Goal: Task Accomplishment & Management: Use online tool/utility

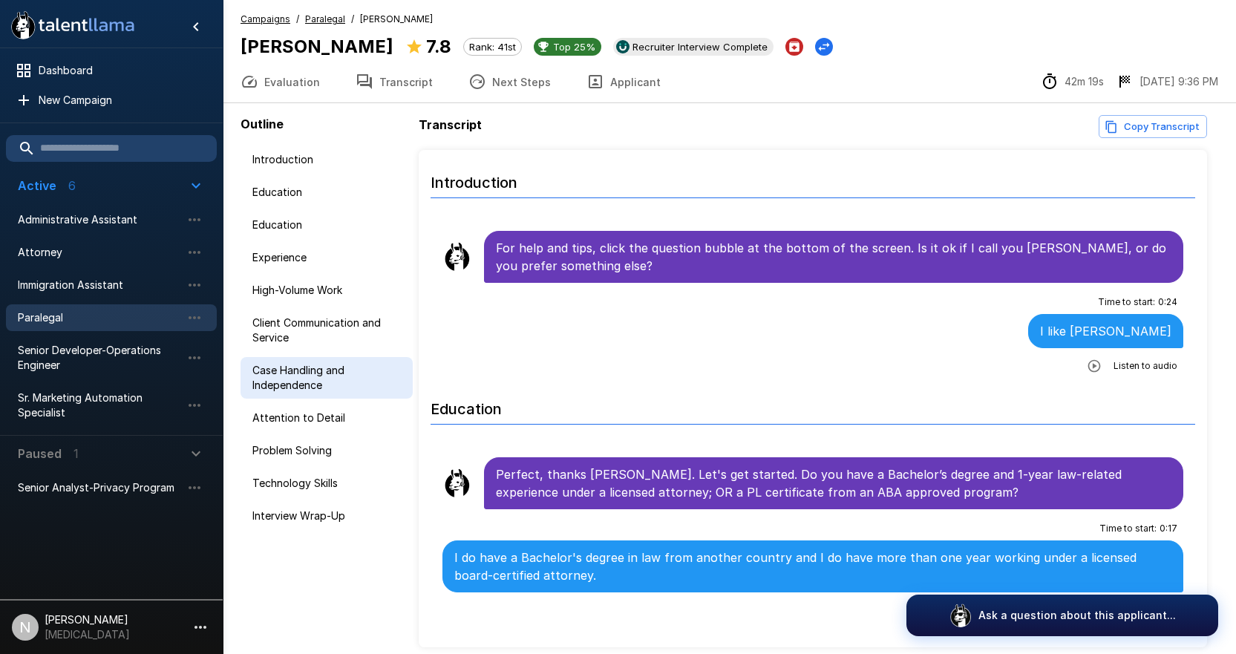
scroll to position [5240, 0]
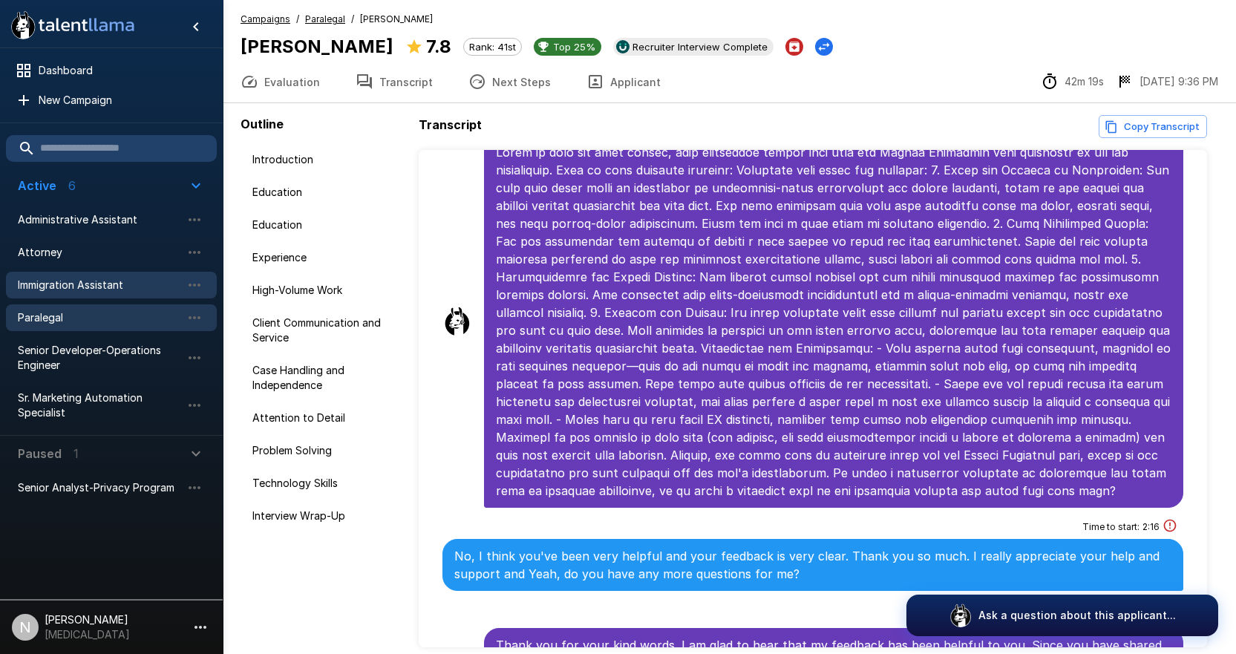
click at [83, 283] on span "Immigration Assistant" at bounding box center [99, 285] width 163 height 15
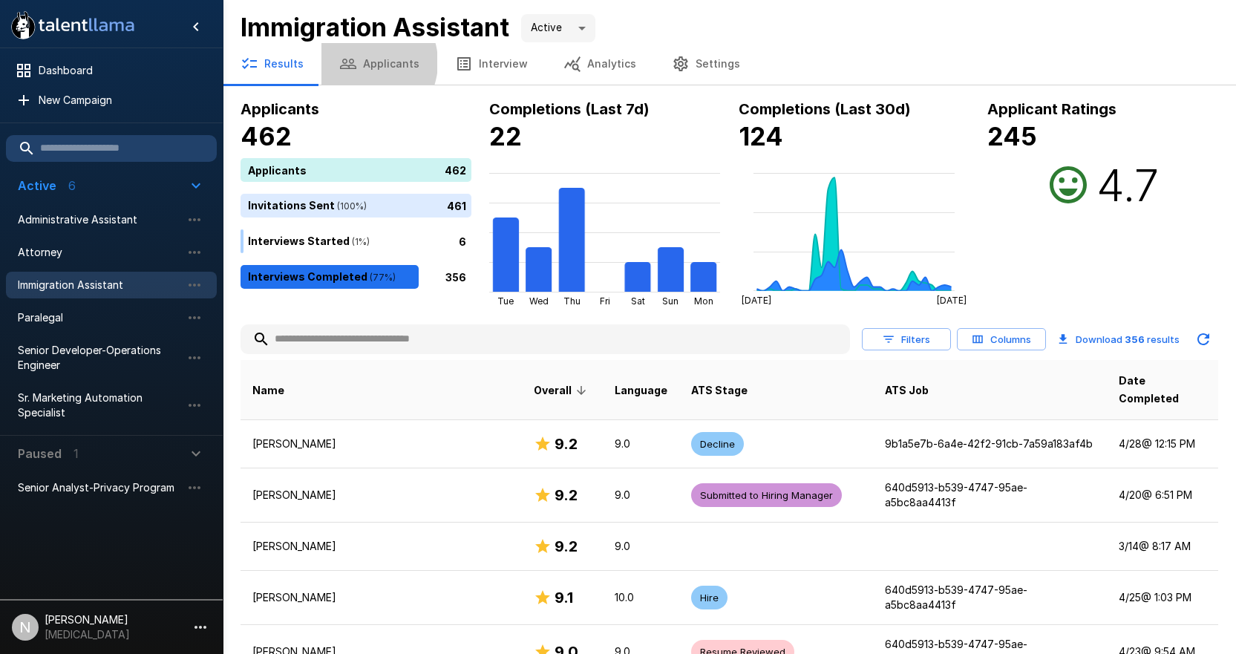
click at [360, 62] on button "Applicants" at bounding box center [379, 64] width 116 height 42
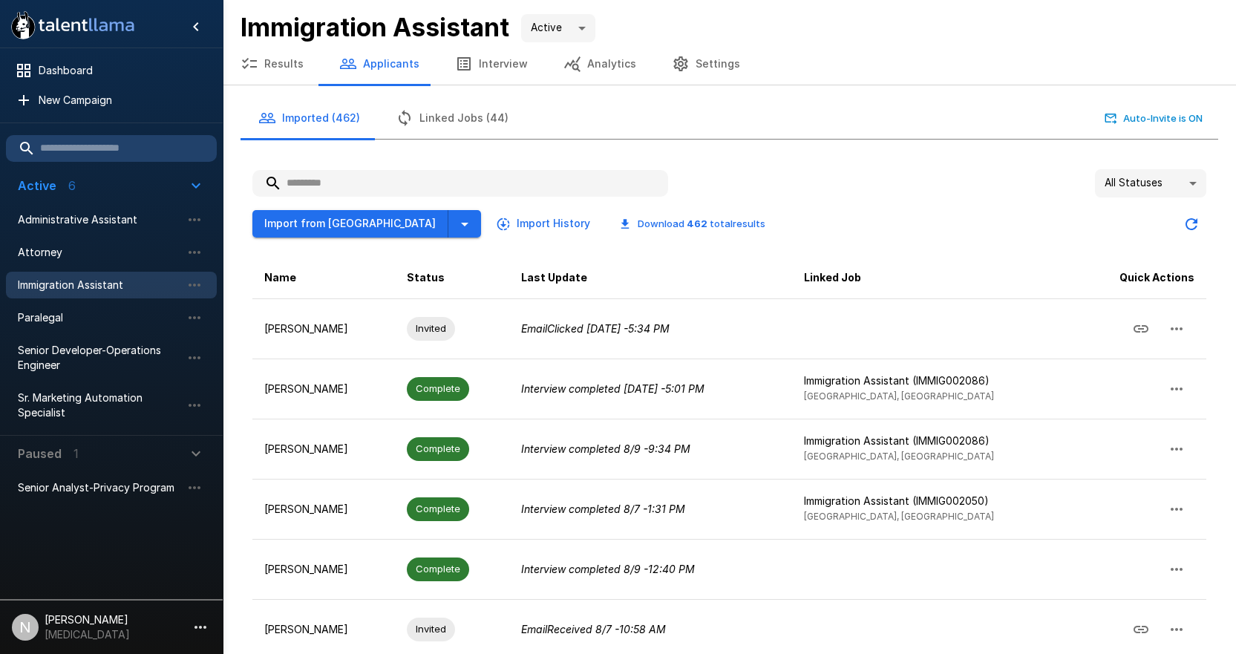
click at [359, 177] on input "text" at bounding box center [460, 183] width 416 height 27
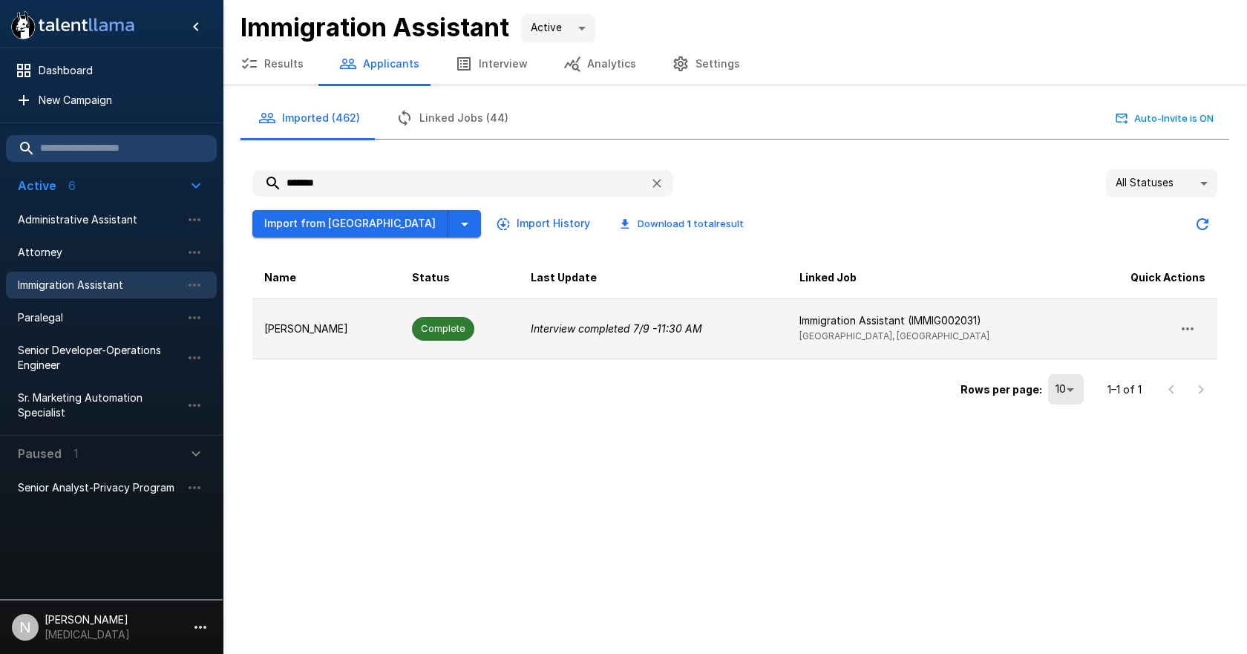
type input "*******"
click at [316, 321] on p "[PERSON_NAME]" at bounding box center [326, 328] width 124 height 15
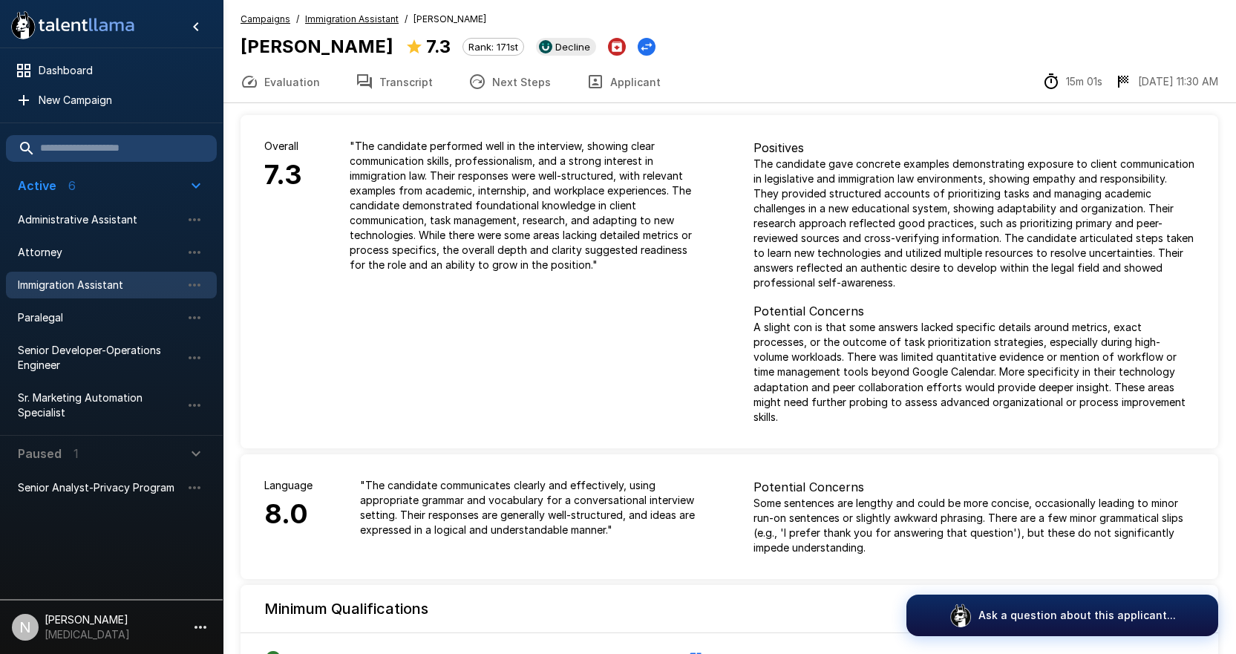
click at [272, 82] on button "Evaluation" at bounding box center [280, 82] width 115 height 42
click at [484, 79] on button "Next Steps" at bounding box center [510, 82] width 118 height 42
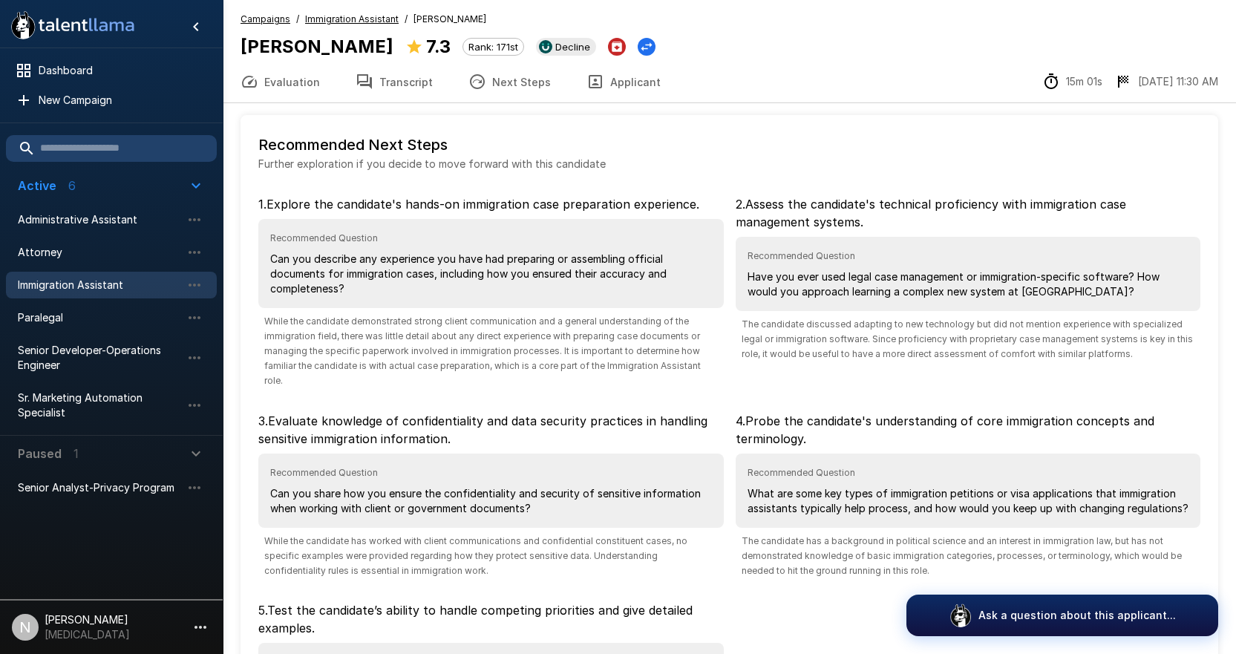
click at [388, 87] on button "Transcript" at bounding box center [394, 82] width 113 height 42
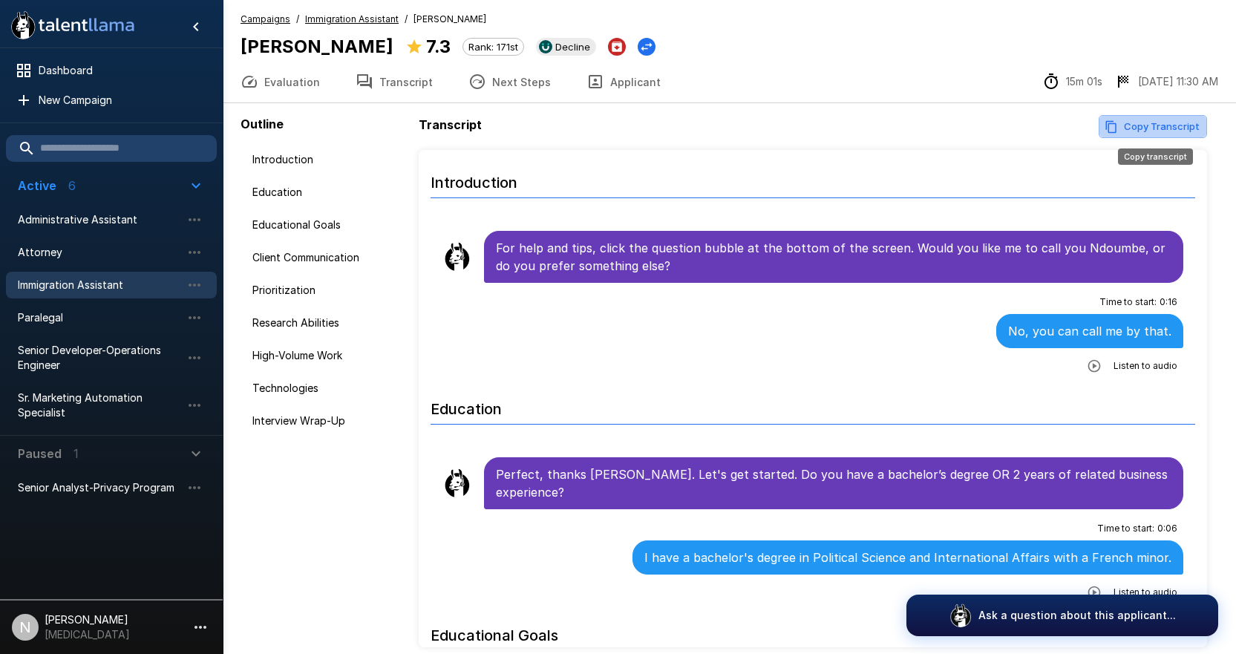
click at [1162, 127] on button "Copy Transcript" at bounding box center [1153, 126] width 108 height 23
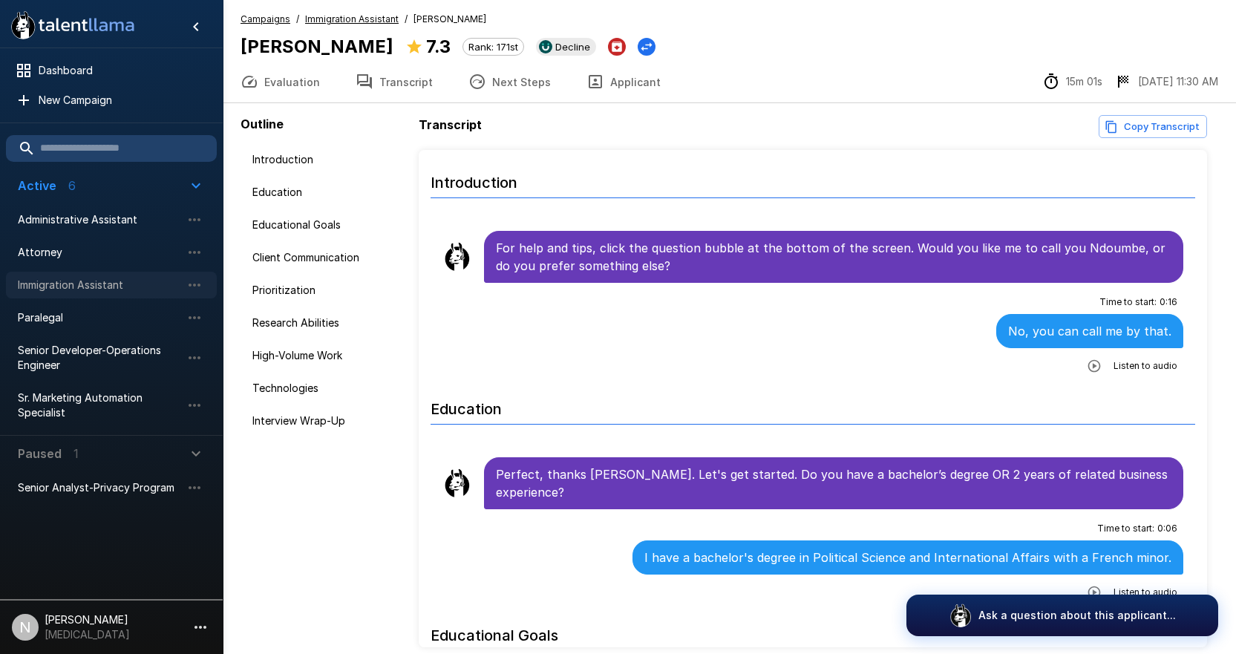
click at [113, 278] on span "Immigration Assistant" at bounding box center [99, 285] width 163 height 15
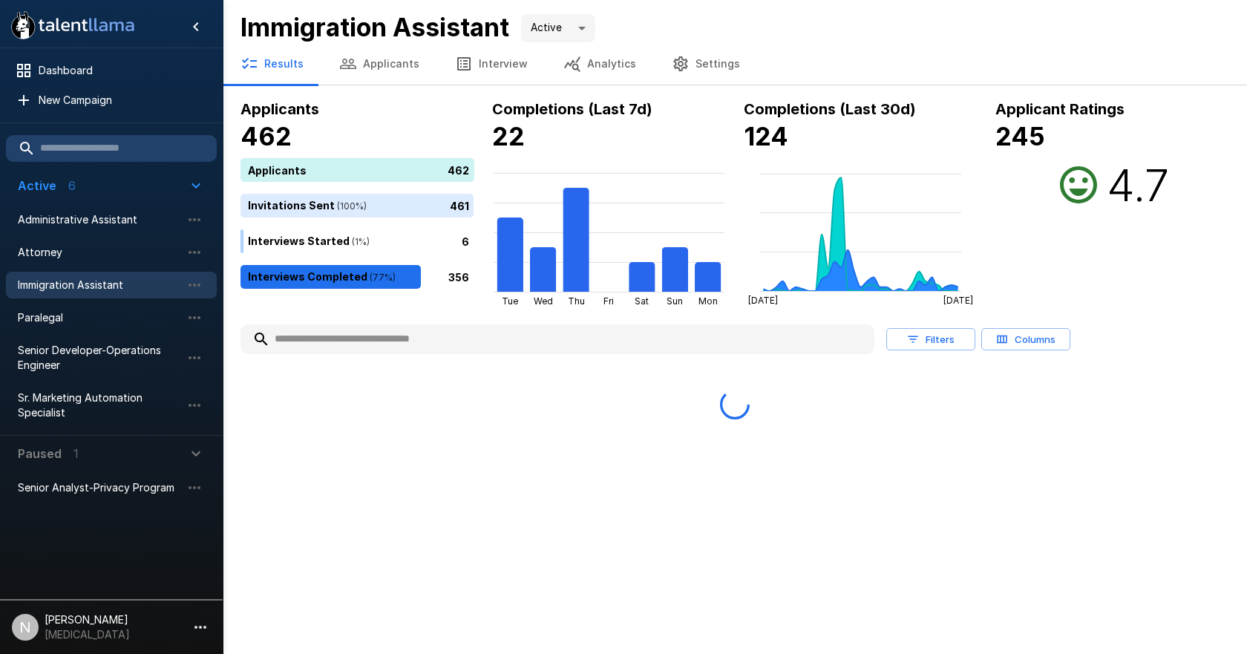
click at [367, 336] on input "text" at bounding box center [558, 339] width 634 height 27
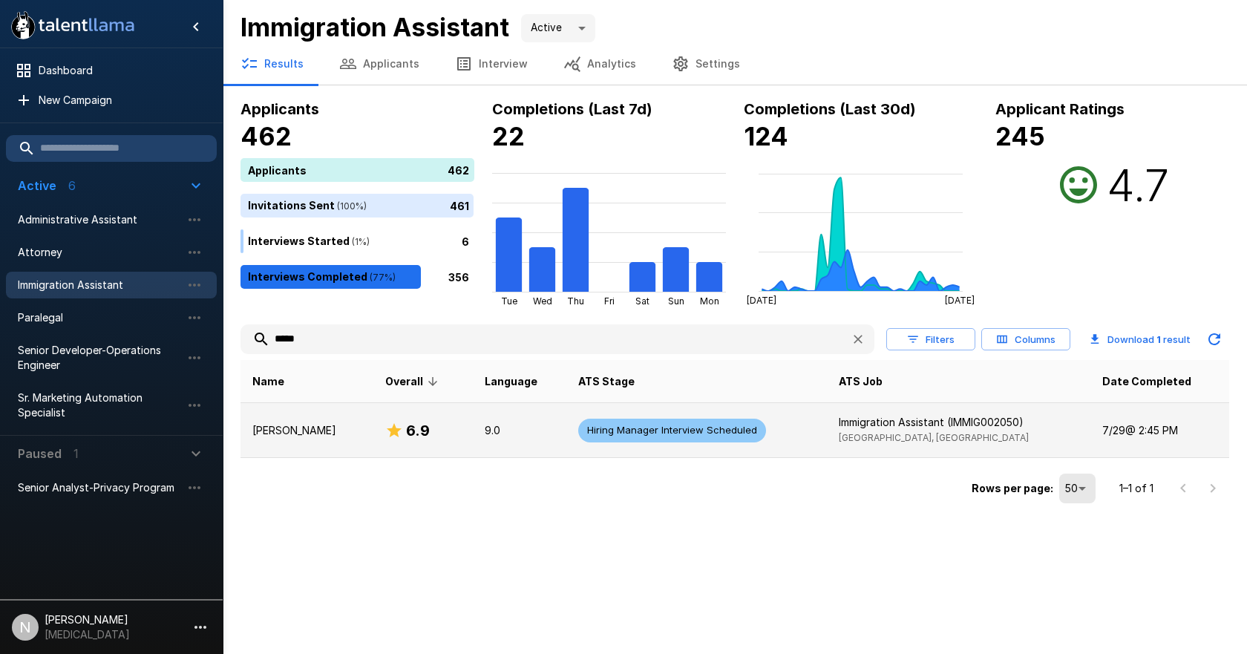
type input "*****"
click at [310, 435] on p "[PERSON_NAME]" at bounding box center [306, 430] width 109 height 15
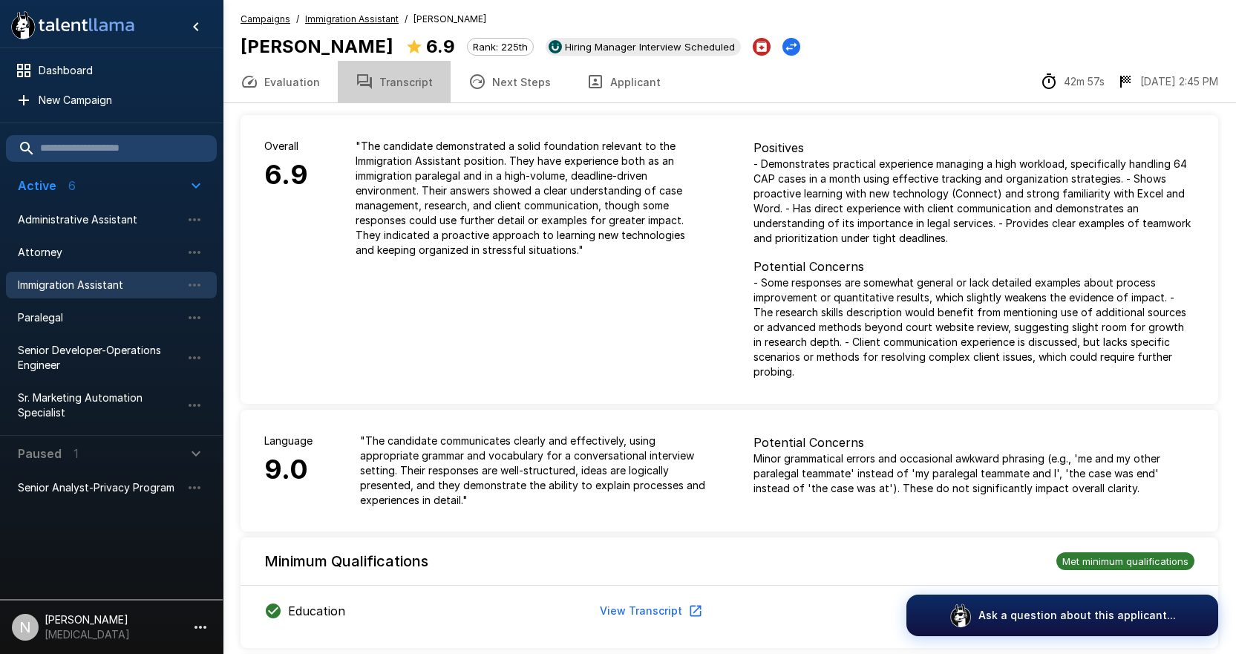
click at [402, 85] on button "Transcript" at bounding box center [394, 82] width 113 height 42
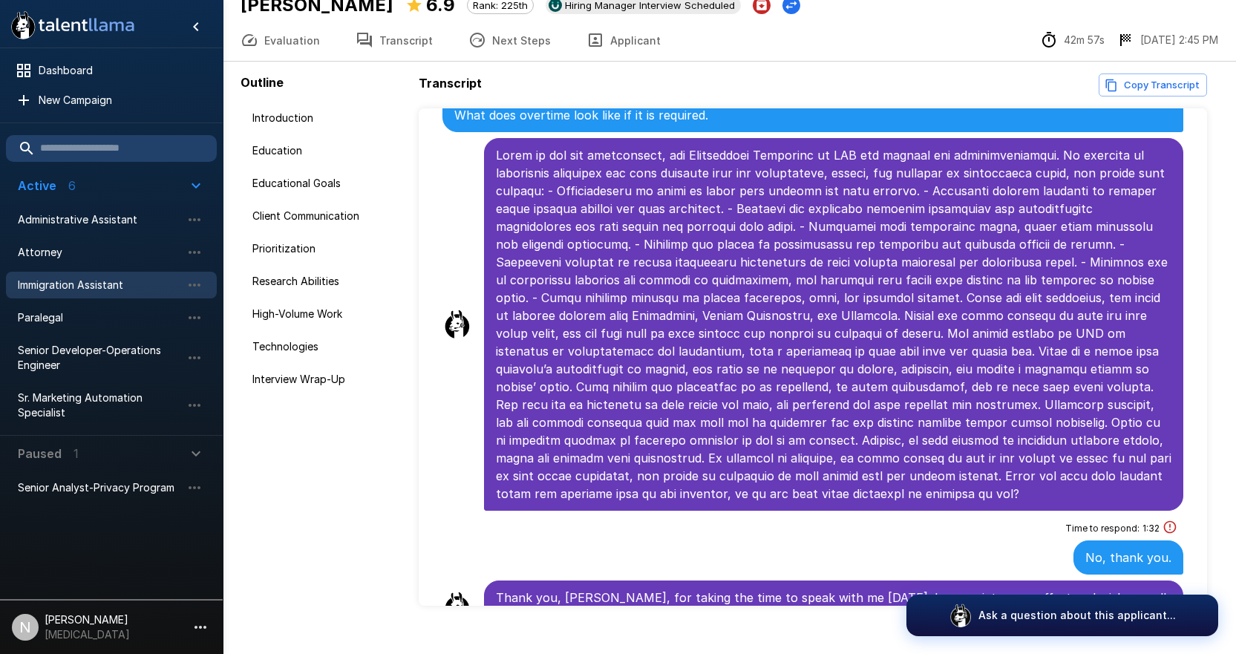
scroll to position [65, 0]
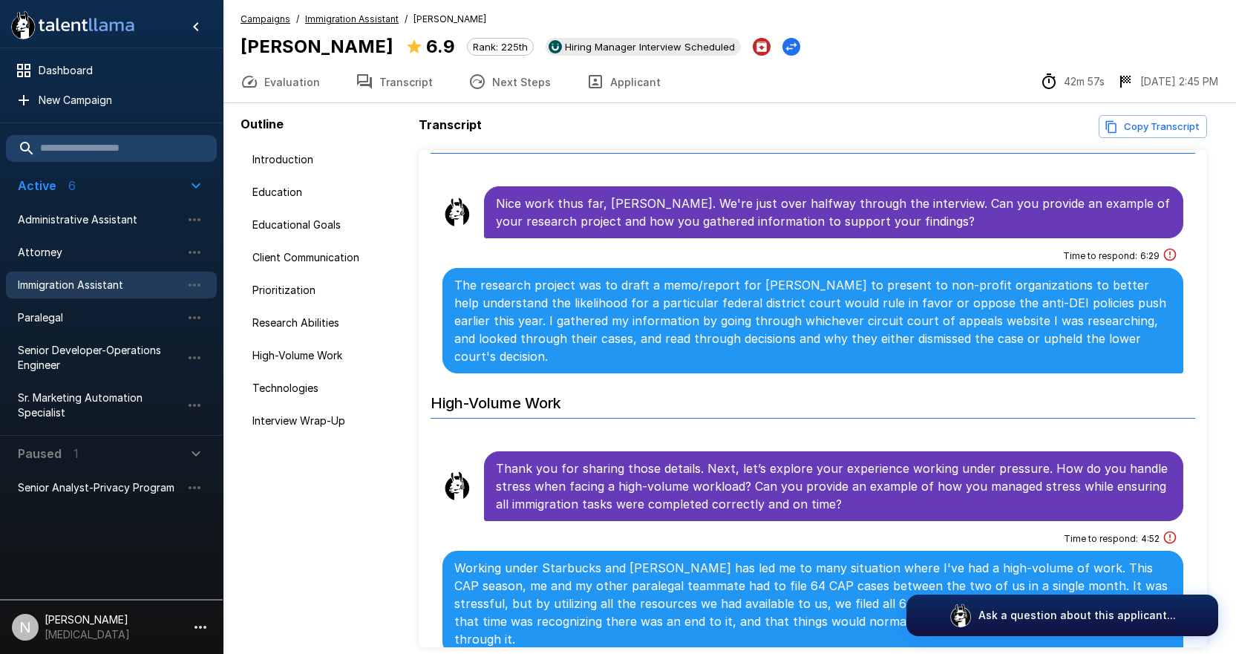
scroll to position [1275, 0]
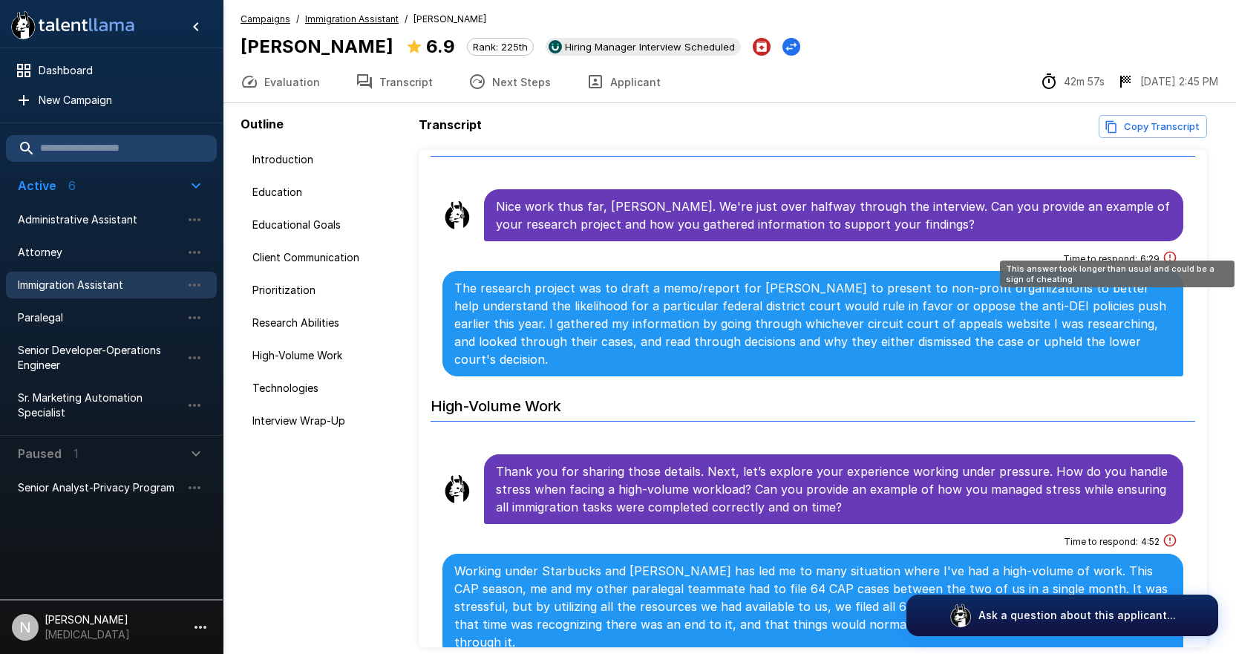
click at [1162, 250] on icon "This answer took longer than usual and could be a sign of cheating" at bounding box center [1169, 257] width 15 height 15
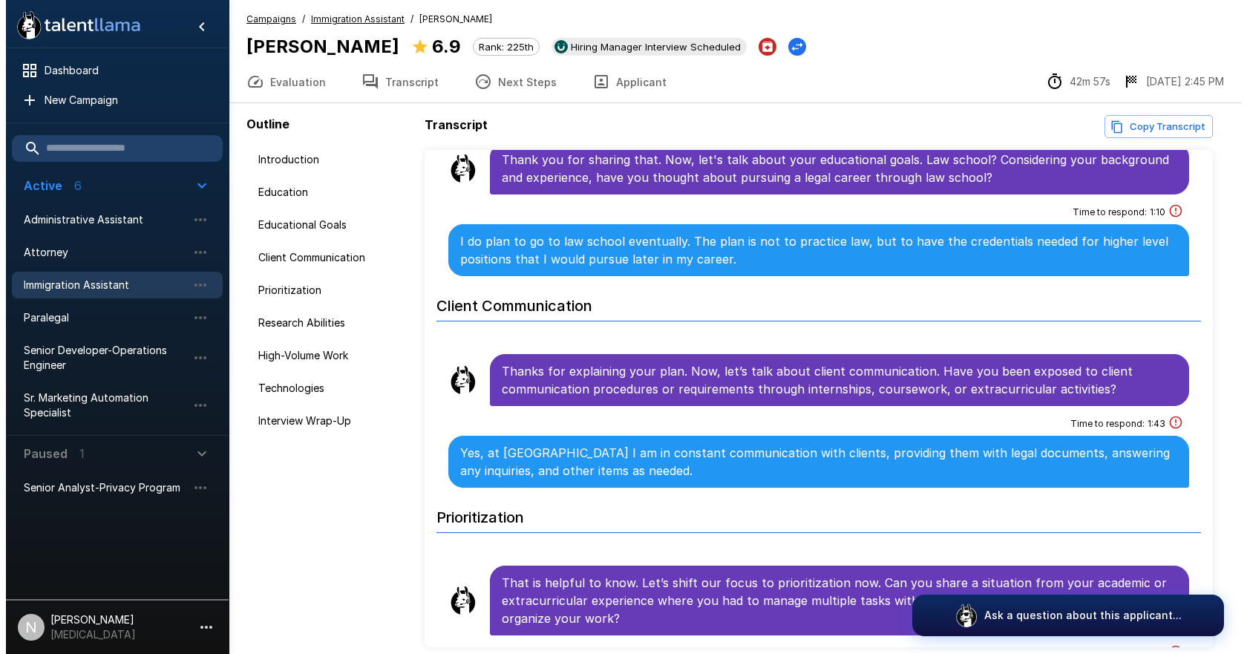
scroll to position [0, 0]
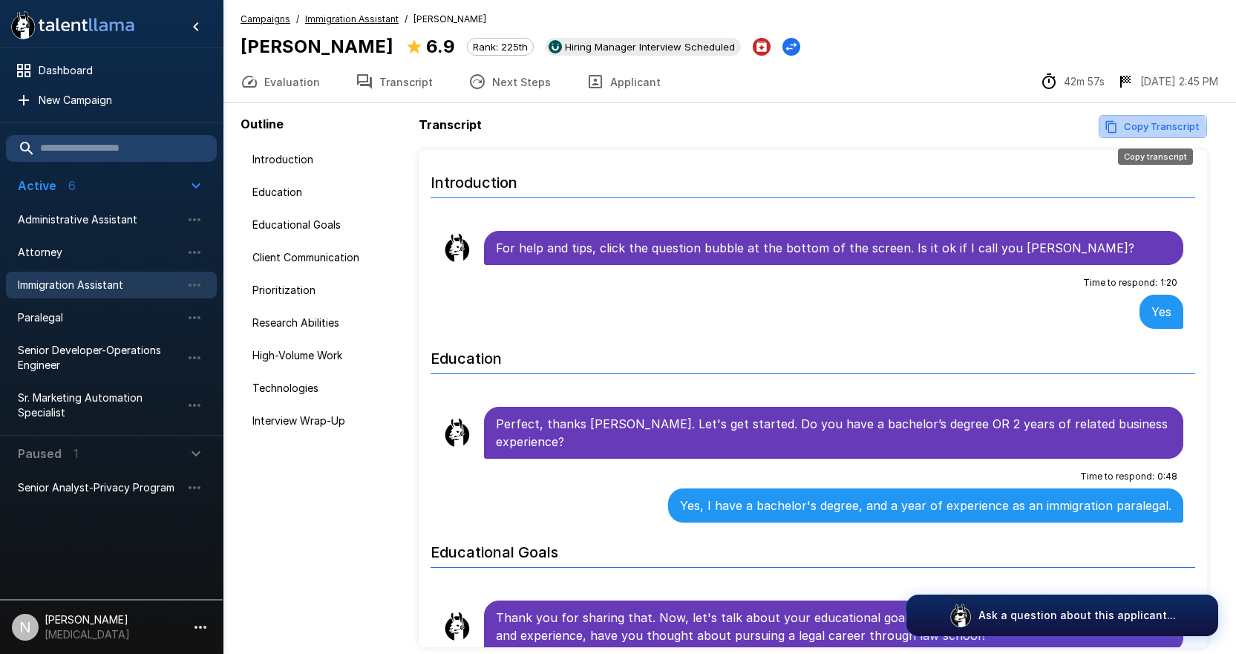
click at [1125, 130] on button "Copy Transcript" at bounding box center [1153, 126] width 108 height 23
click at [281, 86] on button "Evaluation" at bounding box center [280, 82] width 115 height 42
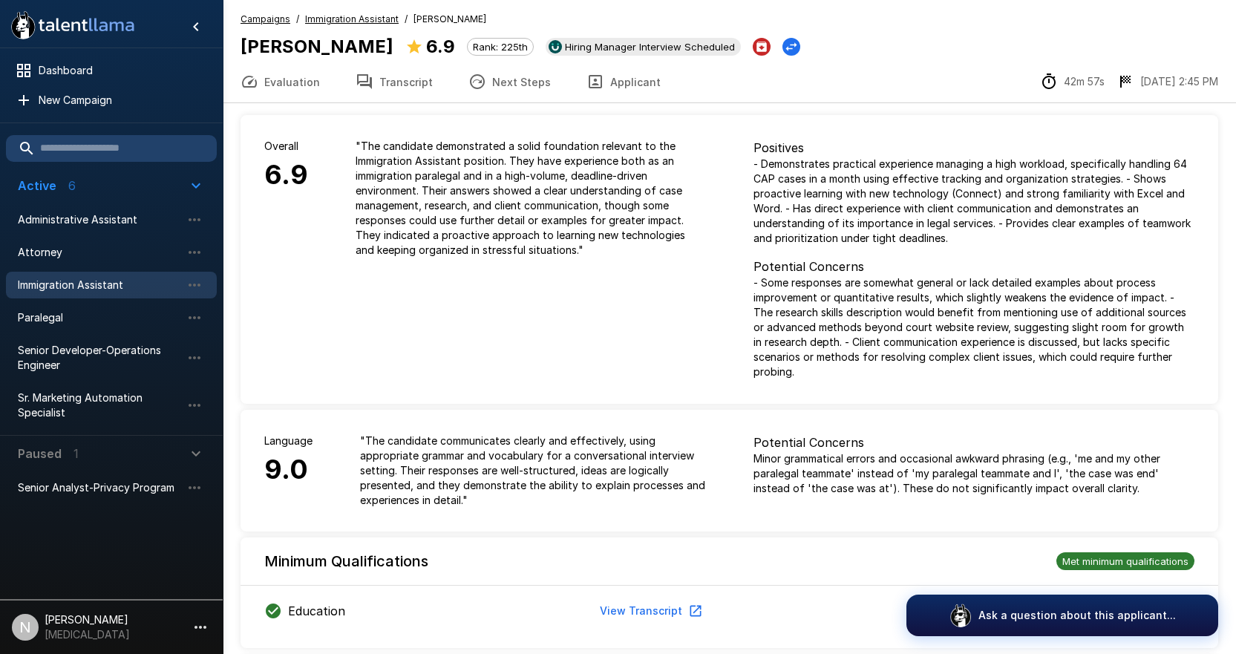
click at [485, 87] on button "Next Steps" at bounding box center [510, 82] width 118 height 42
